Goal: Task Accomplishment & Management: Manage account settings

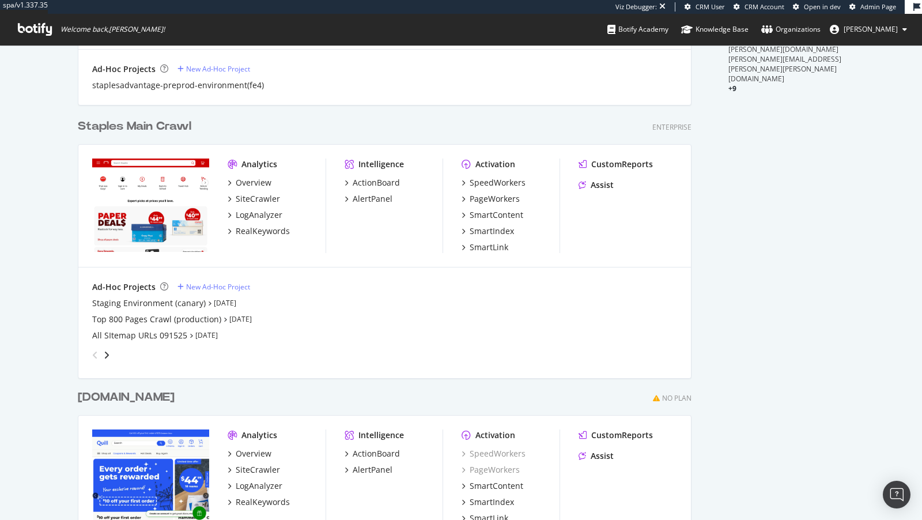
scroll to position [395, 0]
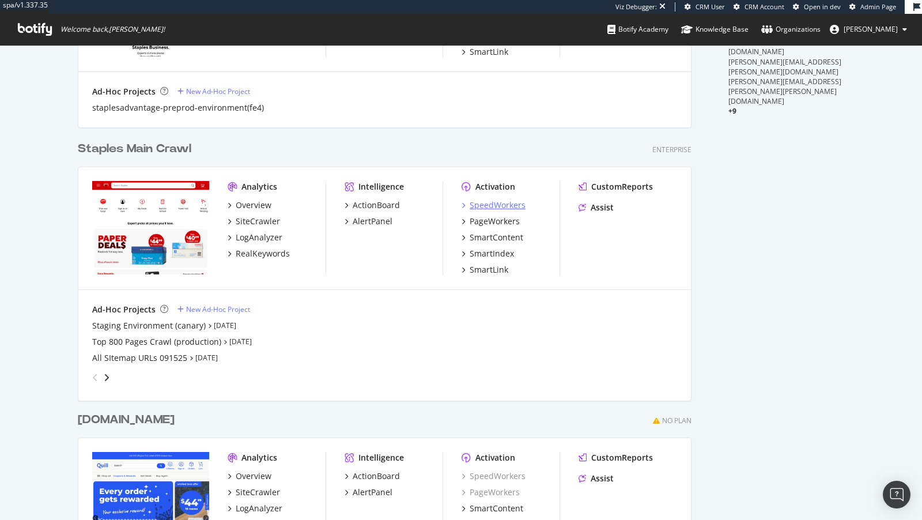
click at [493, 202] on div "SpeedWorkers" at bounding box center [498, 205] width 56 height 12
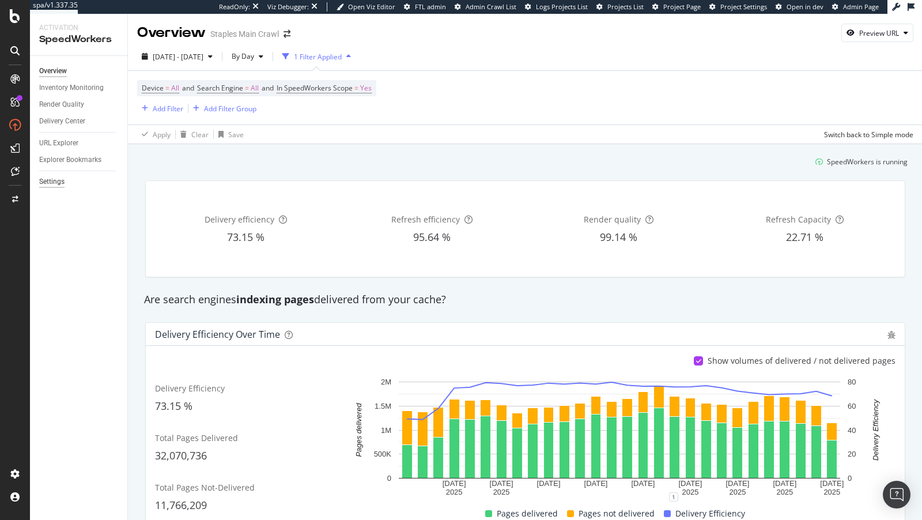
click at [59, 177] on div "Settings" at bounding box center [51, 182] width 25 height 12
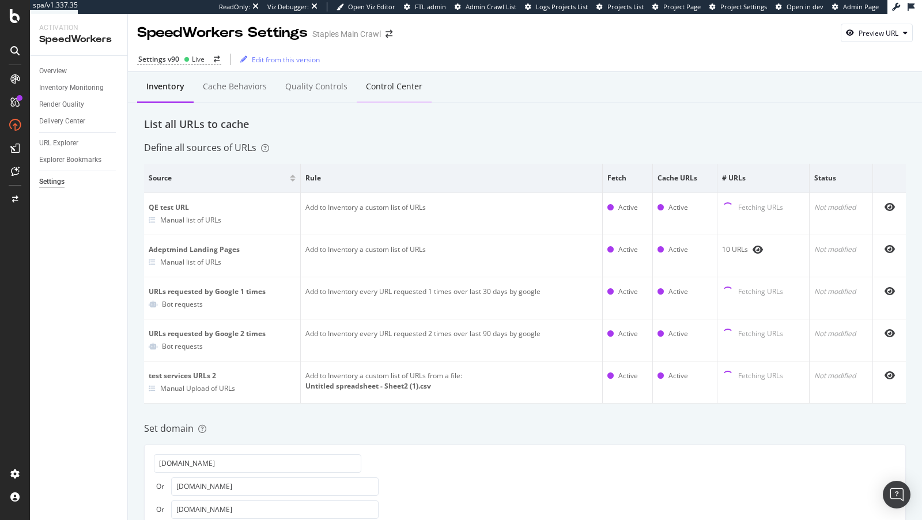
click at [401, 84] on div "Control Center" at bounding box center [394, 87] width 56 height 12
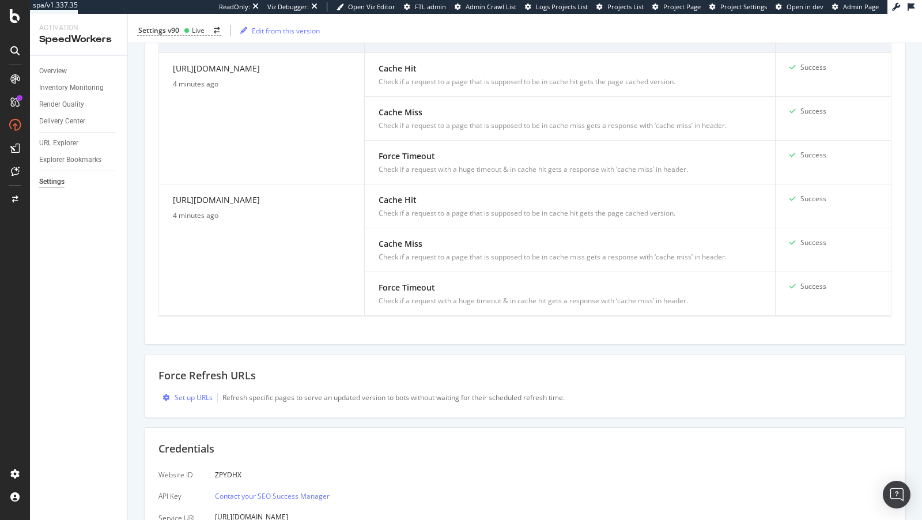
scroll to position [376, 0]
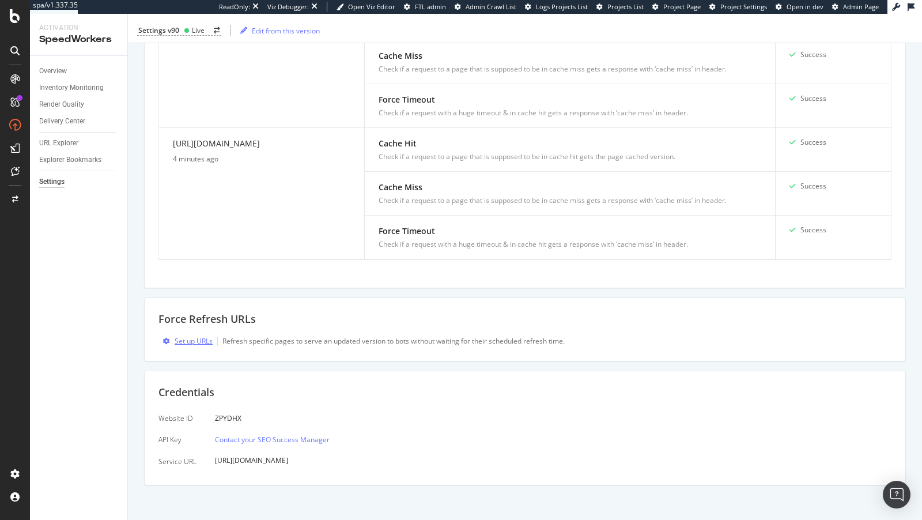
click at [193, 336] on div "Set up URLs" at bounding box center [194, 341] width 38 height 10
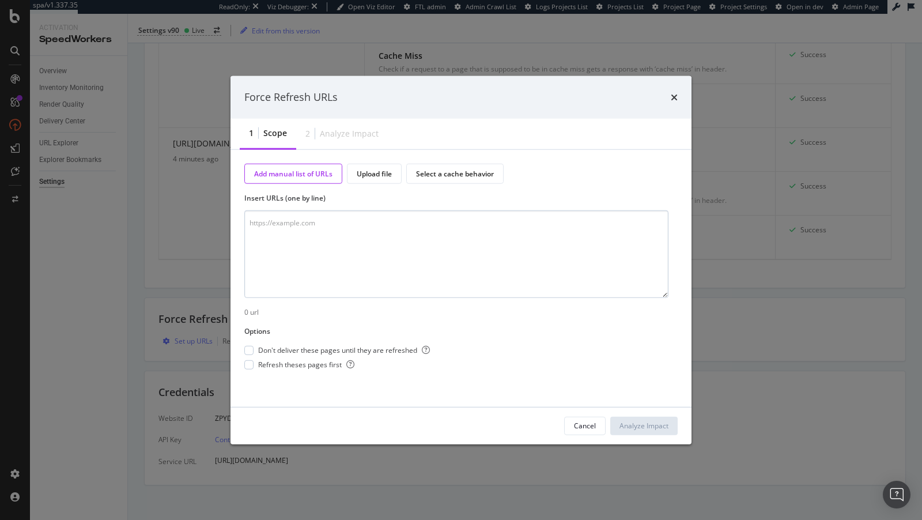
click at [356, 244] on textarea "modal" at bounding box center [456, 254] width 424 height 88
type textarea "https://www.staples.com/Pens/cat_CL110001"
click at [295, 367] on span "Refresh theses pages first" at bounding box center [306, 365] width 96 height 10
click at [301, 345] on span "Don't deliver these pages until they are refreshed" at bounding box center [344, 350] width 172 height 10
click at [647, 425] on div "Analyze Impact" at bounding box center [644, 426] width 49 height 10
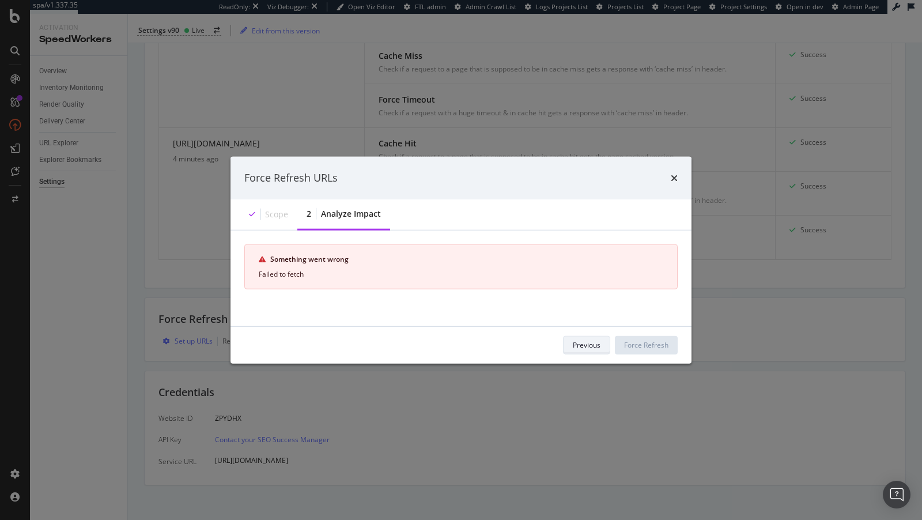
click at [584, 342] on div "Previous" at bounding box center [587, 345] width 28 height 10
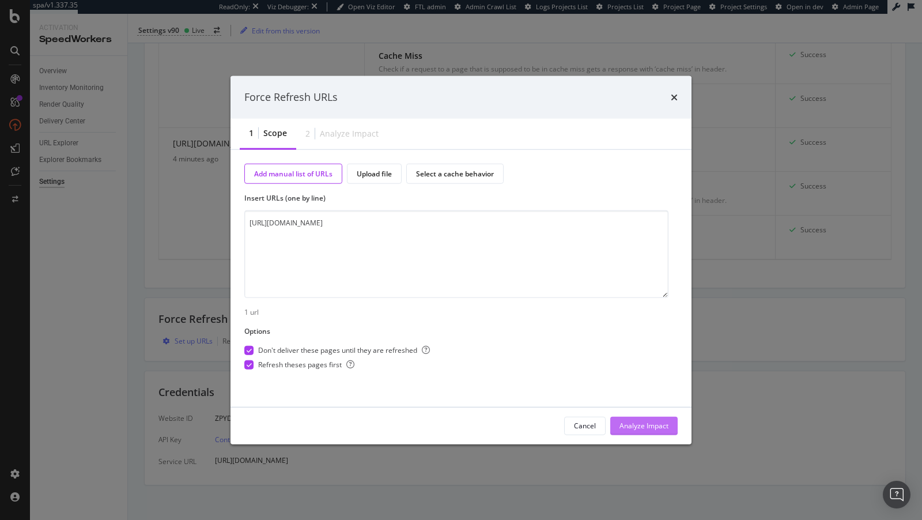
click at [635, 424] on div "Analyze Impact" at bounding box center [644, 426] width 49 height 10
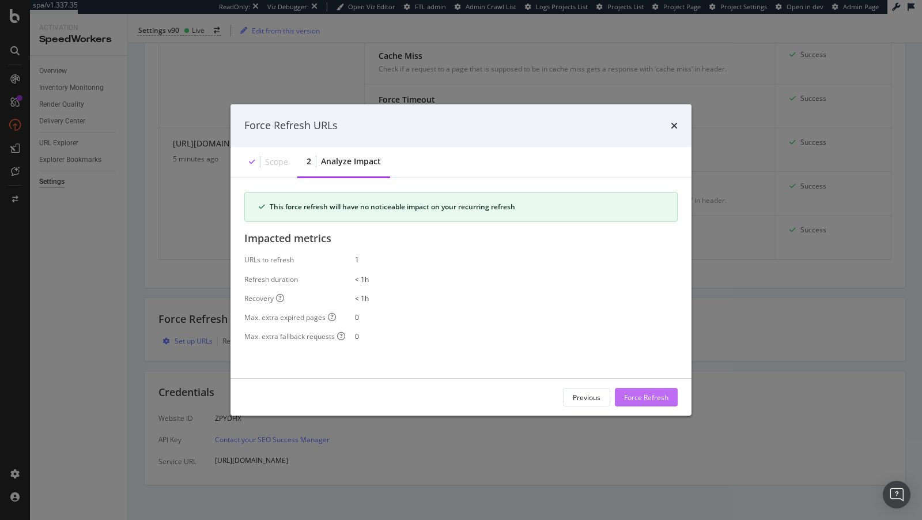
click at [668, 393] on button "Force Refresh" at bounding box center [646, 397] width 63 height 18
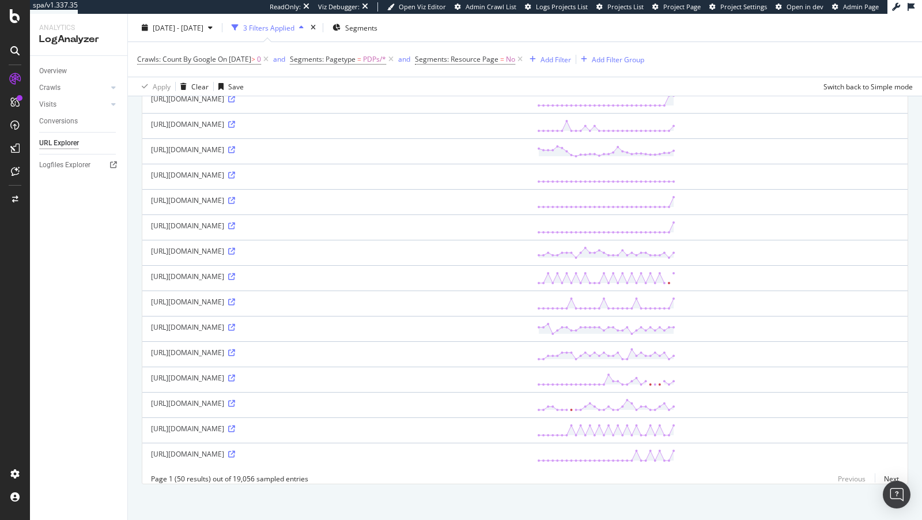
scroll to position [1066, 0]
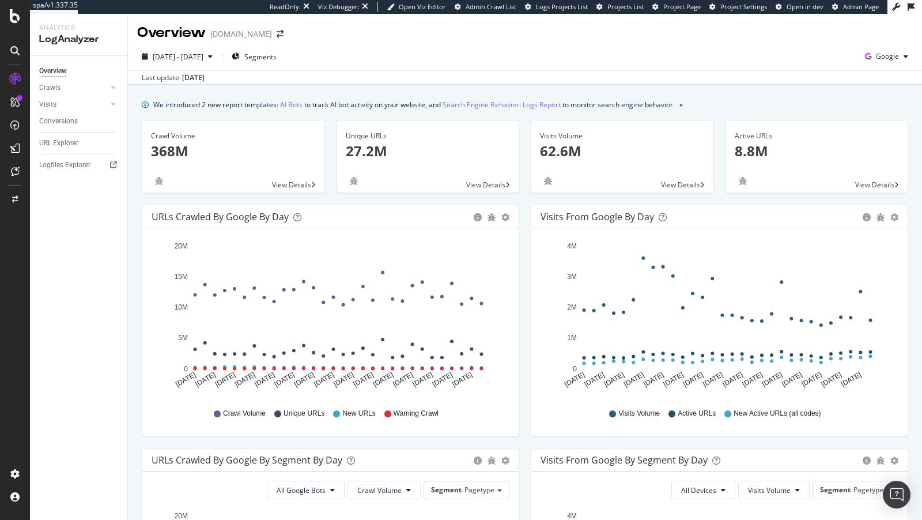
scroll to position [452, 0]
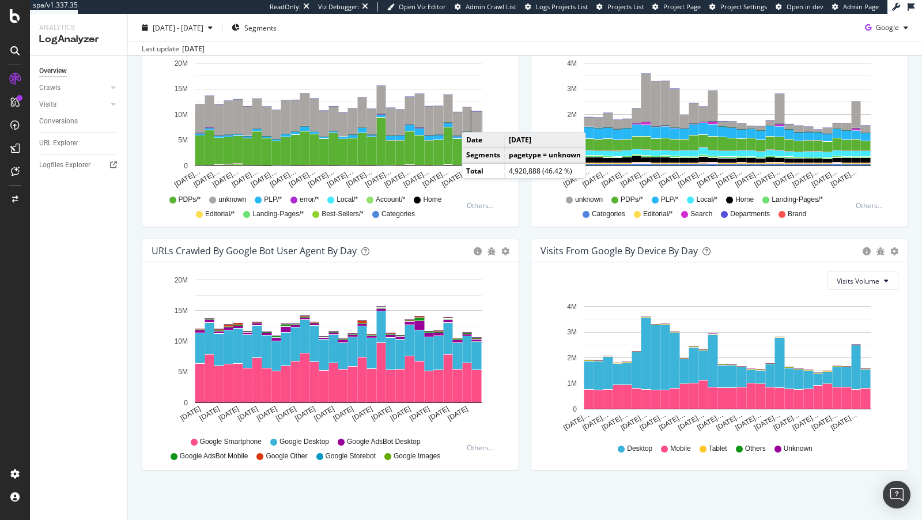
click at [474, 120] on rect "A chart." at bounding box center [477, 124] width 10 height 24
